Goal: Information Seeking & Learning: Learn about a topic

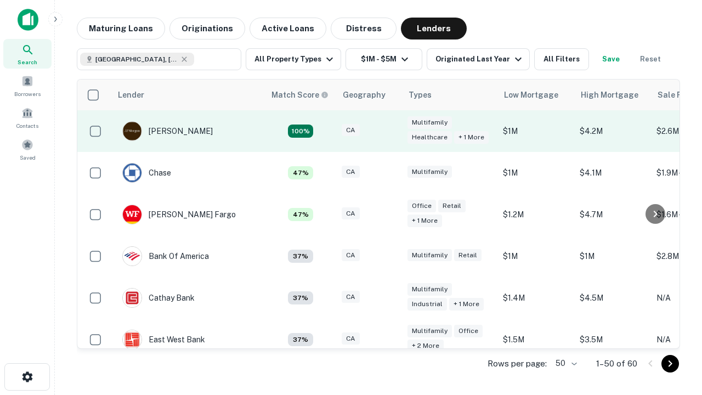
click at [389, 131] on div "CA" at bounding box center [369, 131] width 55 height 15
